Goal: Navigation & Orientation: Find specific page/section

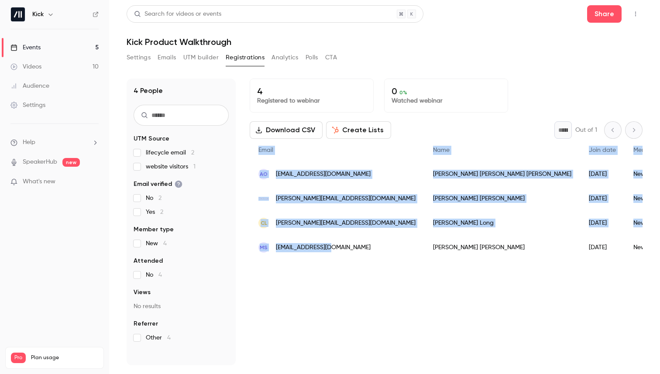
drag, startPoint x: 245, startPoint y: 166, endPoint x: 341, endPoint y: 256, distance: 131.2
click at [341, 256] on div "4 People UTM Source lifecycle email 2 website visitors 1 Email verified No 2 Ye…" at bounding box center [385, 222] width 516 height 287
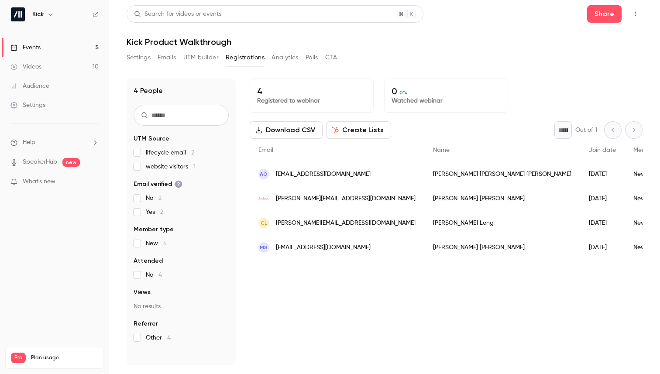
click at [375, 300] on div "4 Registered to webinar 0 0 % Watched webinar Download CSV Create Lists * Out o…" at bounding box center [446, 222] width 393 height 287
click at [53, 45] on link "Events 5" at bounding box center [54, 47] width 109 height 19
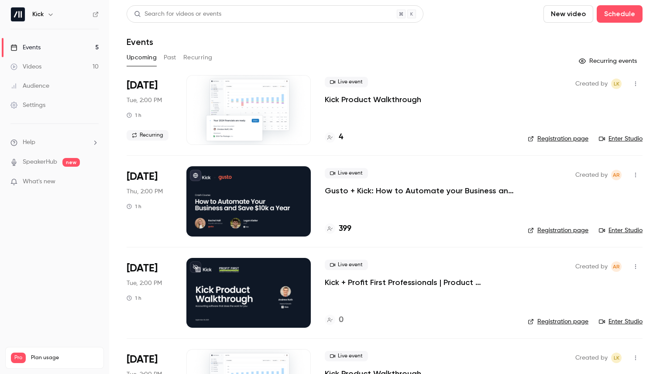
click at [617, 139] on link "Enter Studio" at bounding box center [621, 138] width 44 height 9
